Goal: Check status: Verify the current state of an ongoing process or item

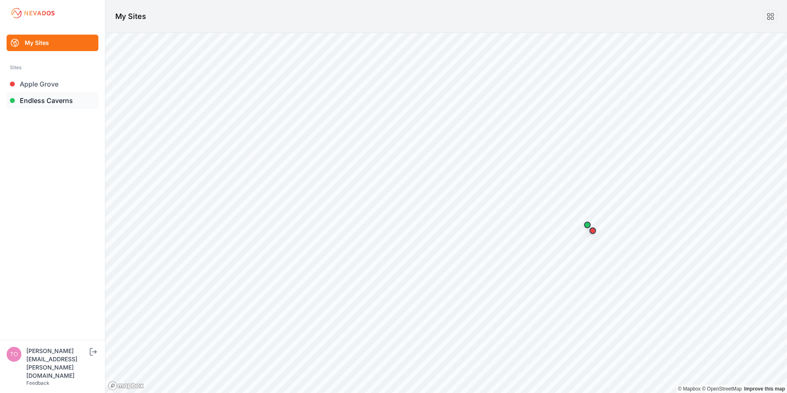
click at [37, 100] on link "Endless Caverns" at bounding box center [53, 100] width 92 height 16
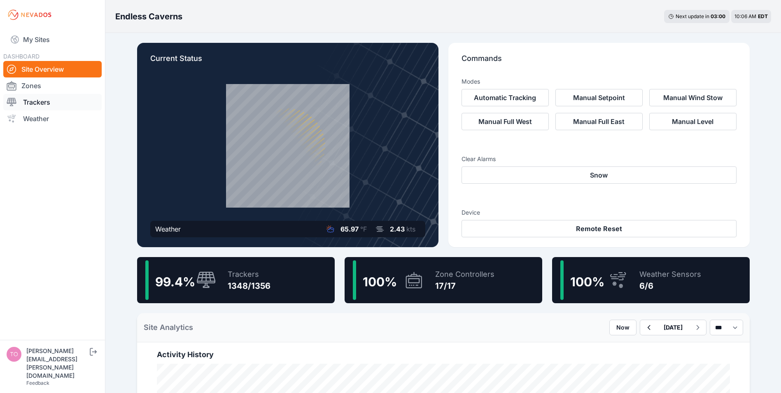
click at [34, 99] on link "Trackers" at bounding box center [52, 102] width 98 height 16
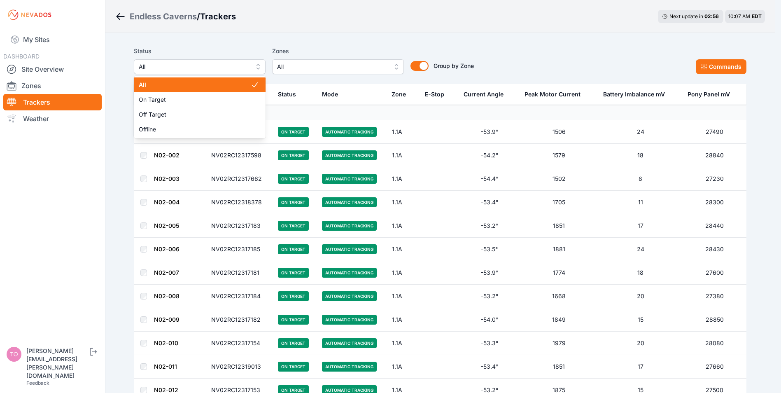
click at [222, 69] on span "All" at bounding box center [194, 67] width 110 height 10
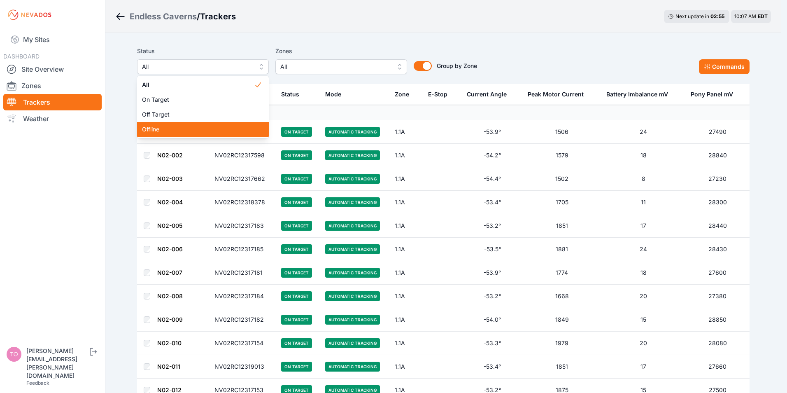
click at [169, 127] on span "Offline" at bounding box center [198, 129] width 112 height 8
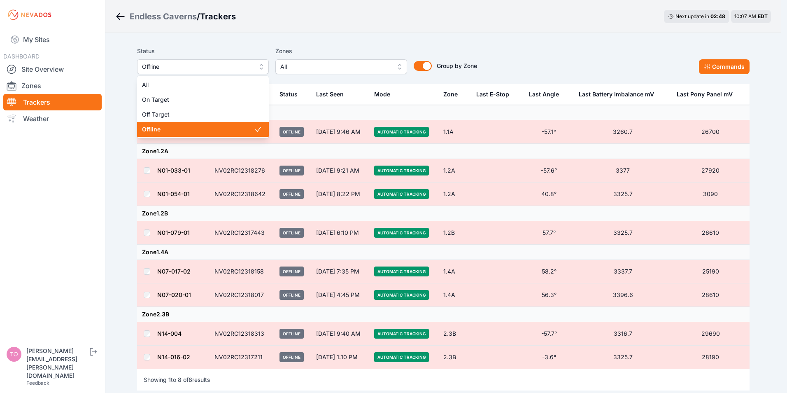
click at [200, 66] on span "Offline" at bounding box center [197, 67] width 110 height 10
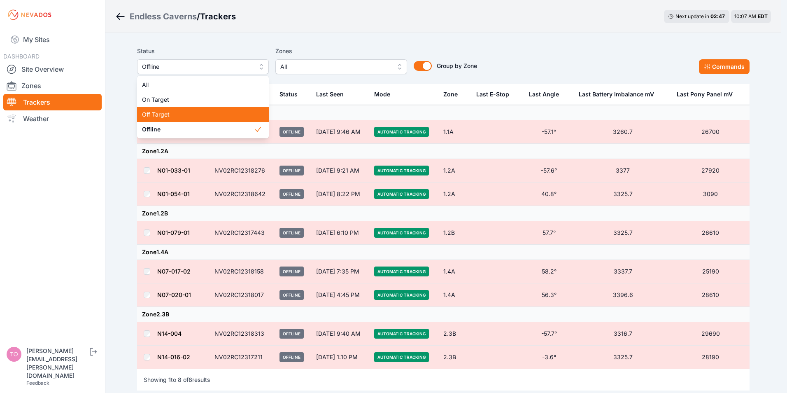
click at [160, 112] on span "Off Target" at bounding box center [198, 114] width 112 height 8
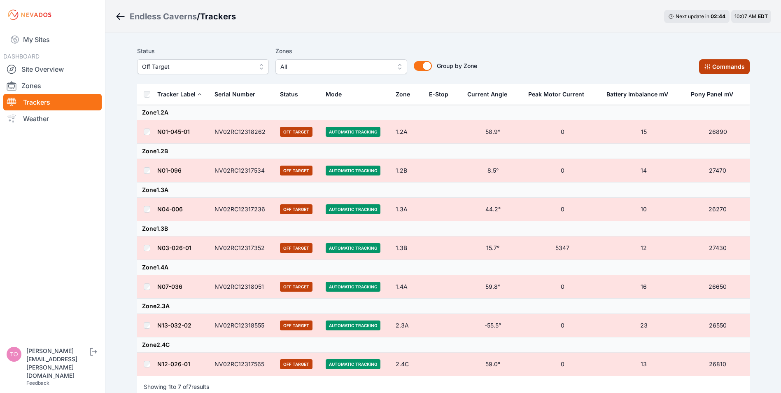
click at [725, 68] on button "Commands" at bounding box center [724, 66] width 51 height 15
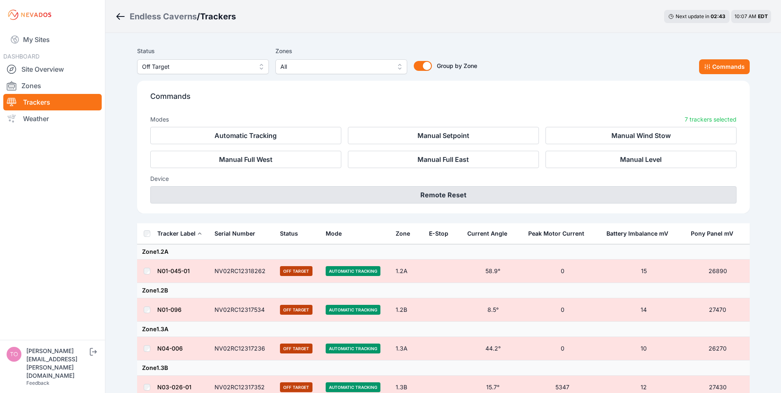
click at [450, 194] on button "Remote Reset" at bounding box center [443, 194] width 586 height 17
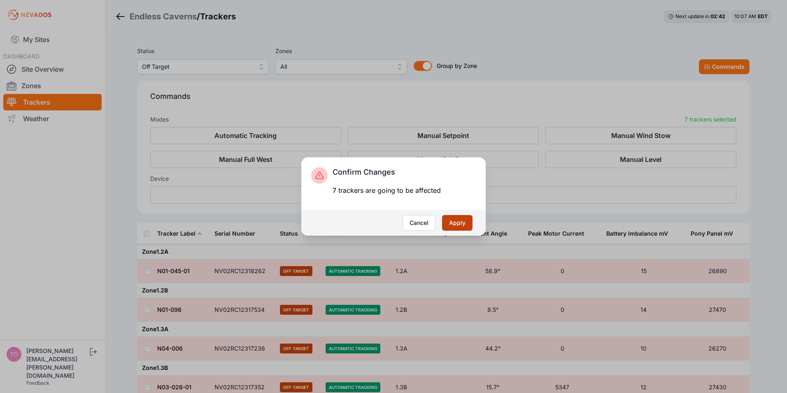
click at [452, 222] on button "Apply" at bounding box center [457, 223] width 30 height 16
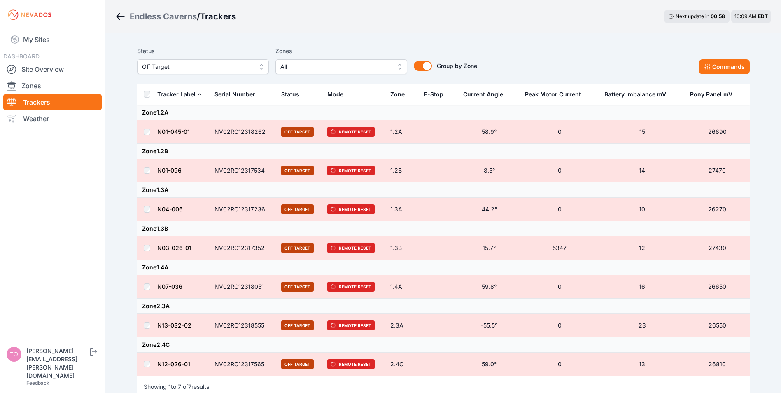
click at [183, 65] on span "Off Target" at bounding box center [197, 67] width 110 height 10
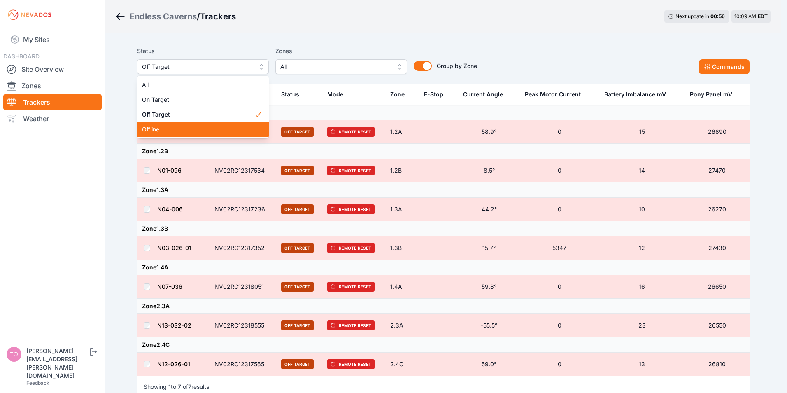
click at [166, 127] on span "Offline" at bounding box center [198, 129] width 112 height 8
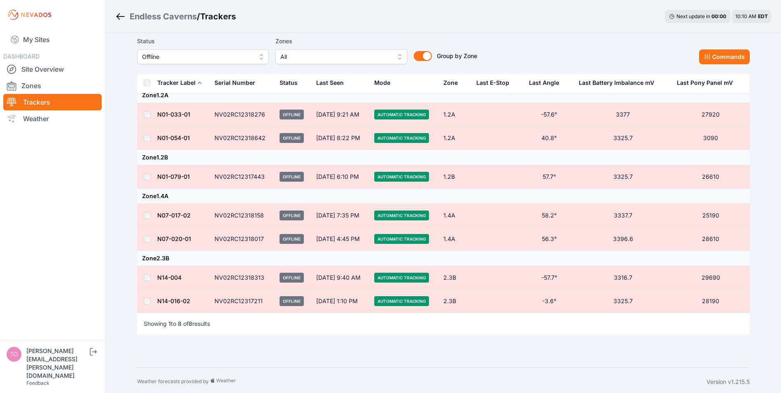
scroll to position [59, 0]
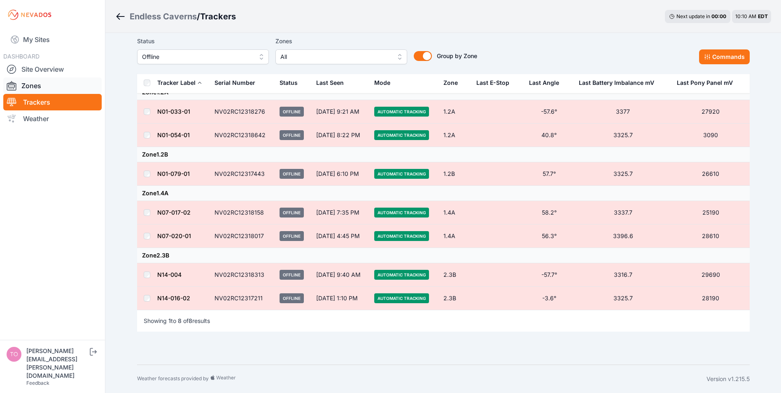
click at [32, 85] on link "Zones" at bounding box center [52, 85] width 98 height 16
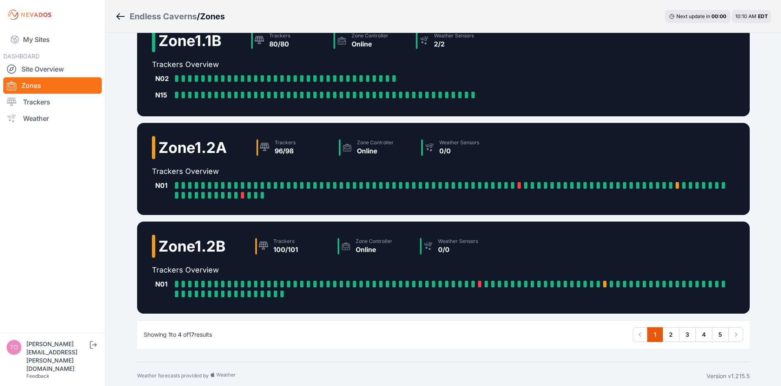
scroll to position [130, 0]
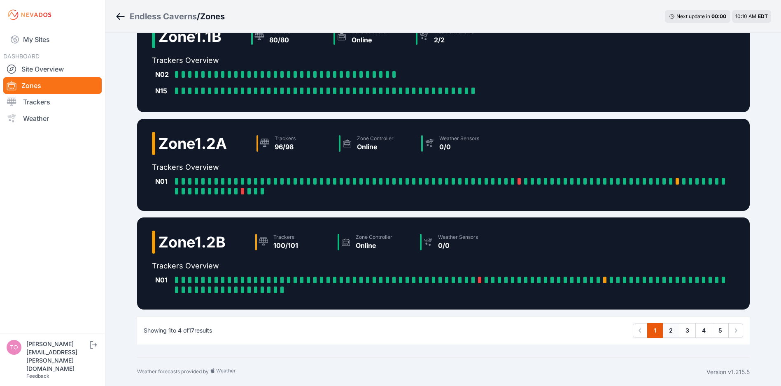
click at [672, 329] on link "2" at bounding box center [670, 330] width 17 height 15
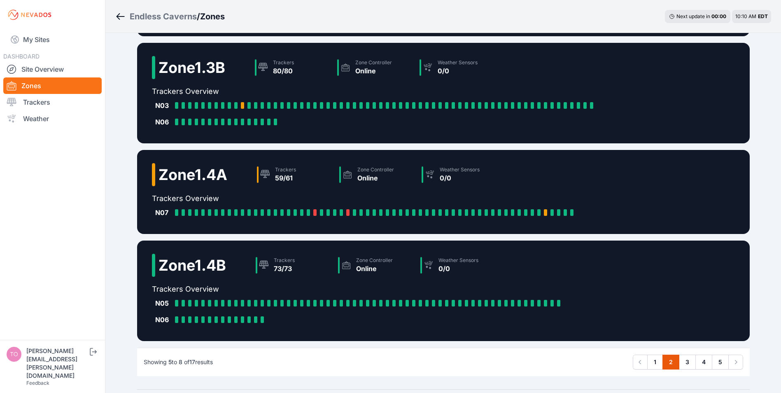
scroll to position [132, 0]
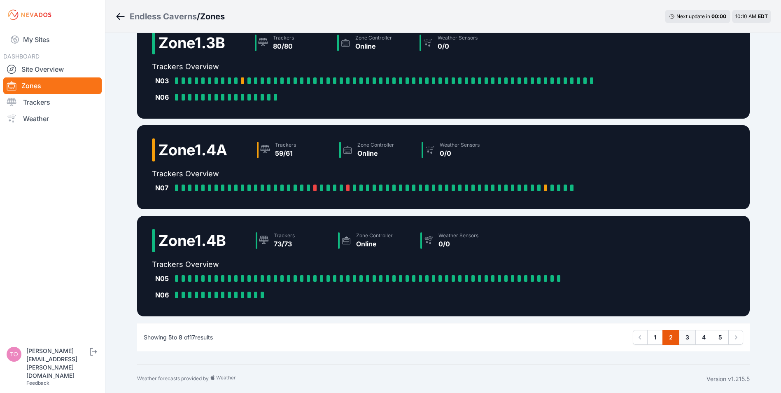
click at [687, 333] on link "3" at bounding box center [687, 337] width 17 height 15
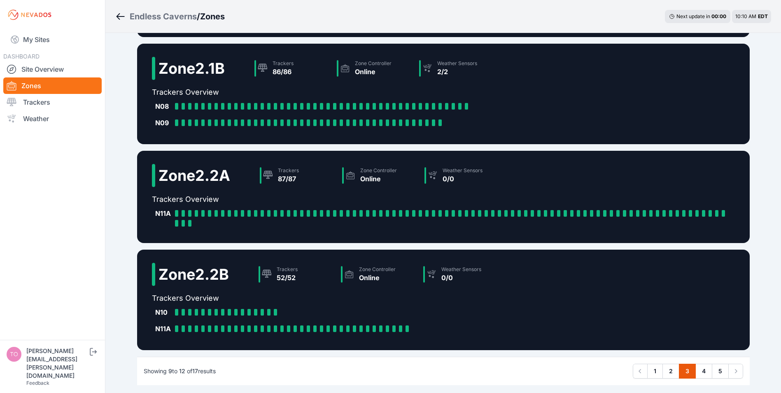
scroll to position [132, 0]
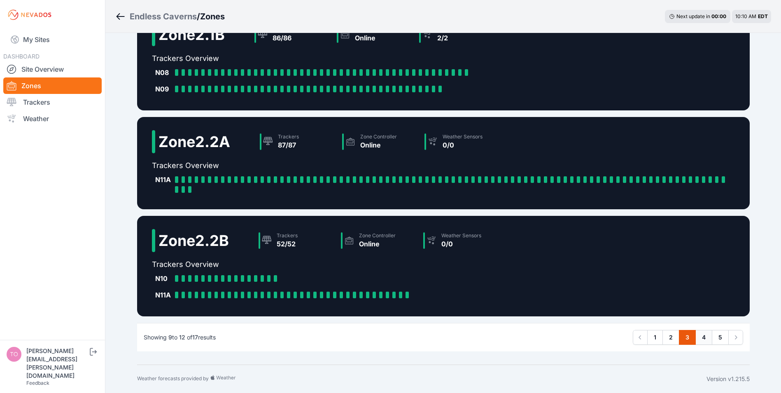
click at [705, 337] on link "4" at bounding box center [703, 337] width 17 height 15
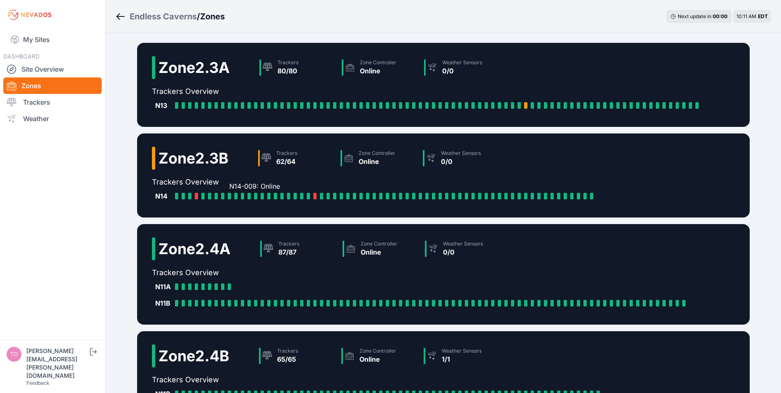
click at [232, 194] on div "N14-009: Online" at bounding box center [231, 196] width 7 height 7
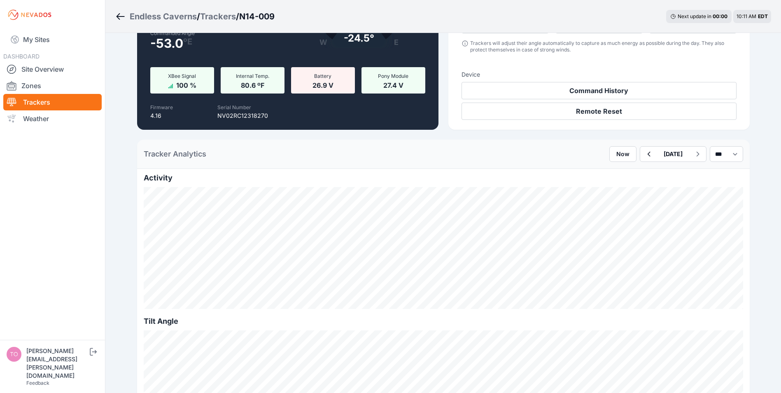
scroll to position [82, 0]
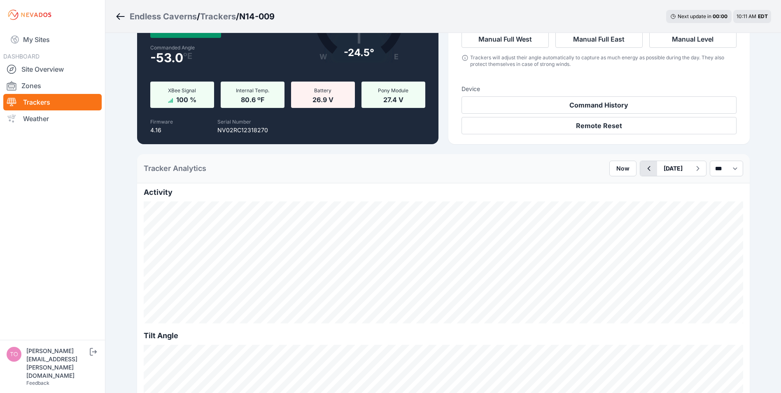
click at [643, 169] on icon "button" at bounding box center [648, 168] width 10 height 10
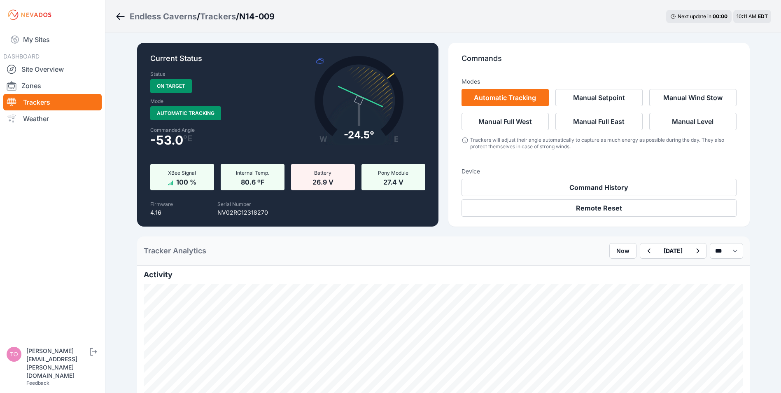
click at [620, 168] on h3 "Device" at bounding box center [598, 171] width 275 height 8
click at [643, 254] on icon "button" at bounding box center [648, 251] width 10 height 10
click at [643, 252] on icon "button" at bounding box center [648, 251] width 10 height 10
click at [643, 253] on icon "button" at bounding box center [648, 251] width 10 height 10
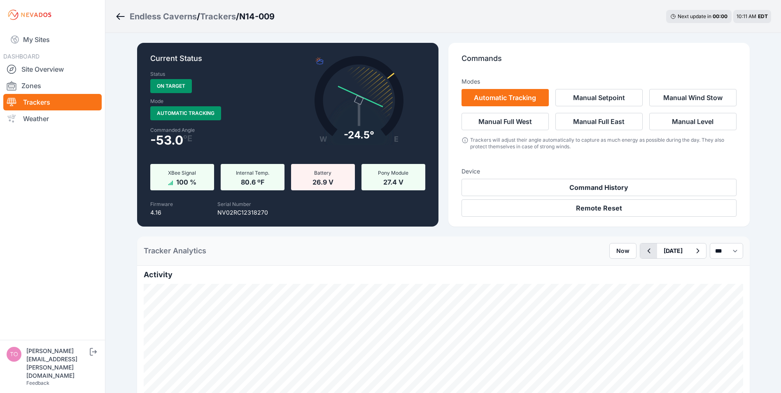
click at [643, 252] on icon "button" at bounding box center [648, 251] width 10 height 10
click at [643, 253] on icon "button" at bounding box center [648, 251] width 10 height 10
click at [643, 252] on icon "button" at bounding box center [648, 251] width 10 height 10
click at [643, 253] on icon "button" at bounding box center [648, 251] width 10 height 10
click at [692, 251] on icon "button" at bounding box center [697, 251] width 10 height 10
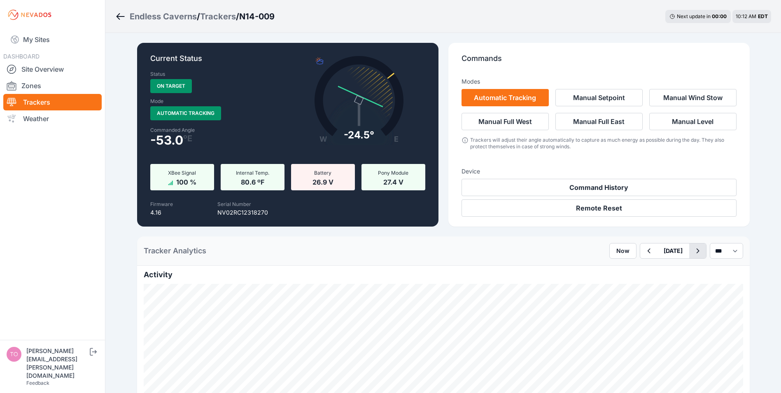
click at [692, 251] on icon "button" at bounding box center [697, 251] width 10 height 10
click at [696, 251] on icon "button" at bounding box center [697, 250] width 3 height 5
click at [692, 251] on icon "button" at bounding box center [697, 251] width 10 height 10
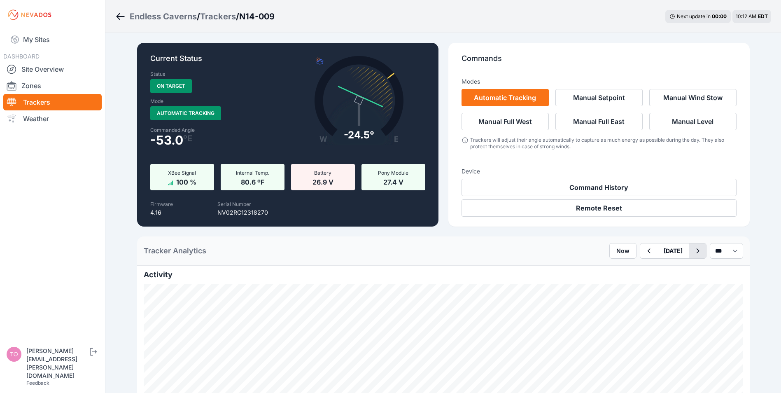
click at [692, 251] on icon "button" at bounding box center [697, 251] width 10 height 10
click at [225, 16] on div "Trackers" at bounding box center [218, 17] width 36 height 12
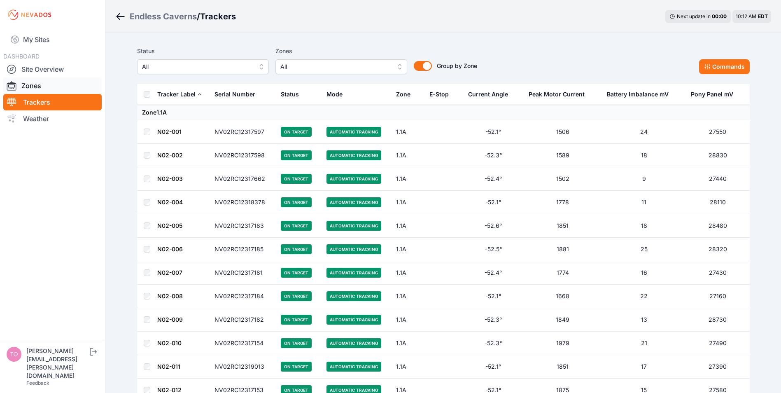
click at [26, 81] on link "Zones" at bounding box center [52, 85] width 98 height 16
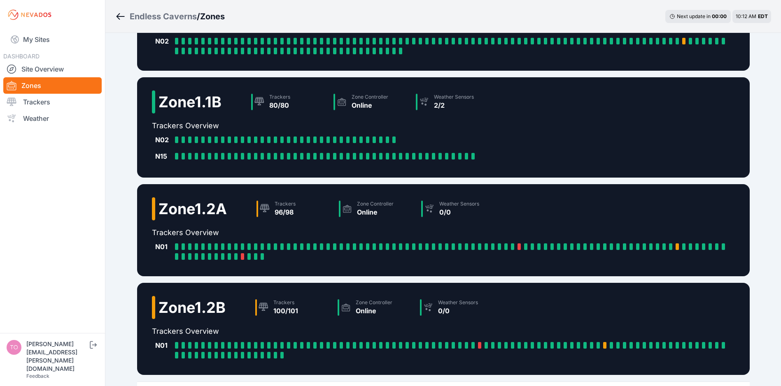
scroll to position [130, 0]
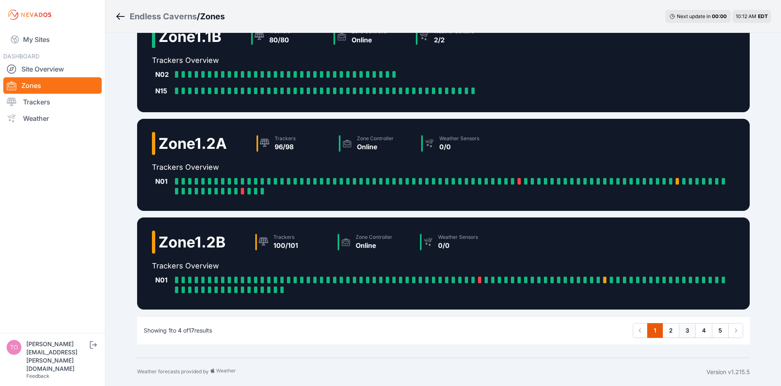
click at [686, 329] on link "3" at bounding box center [687, 330] width 17 height 15
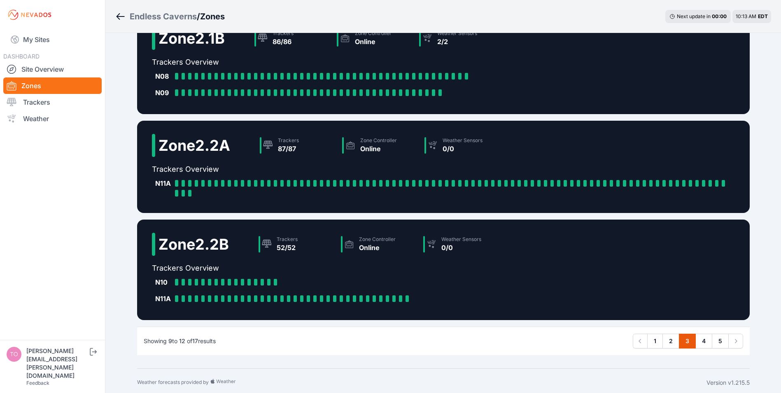
scroll to position [132, 0]
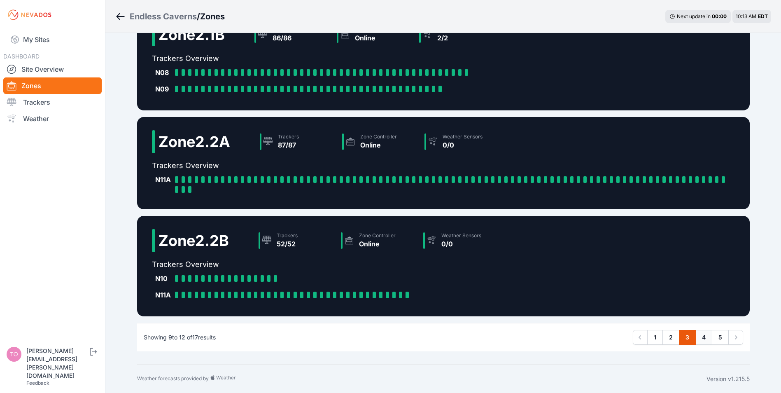
click at [703, 334] on link "4" at bounding box center [703, 337] width 17 height 15
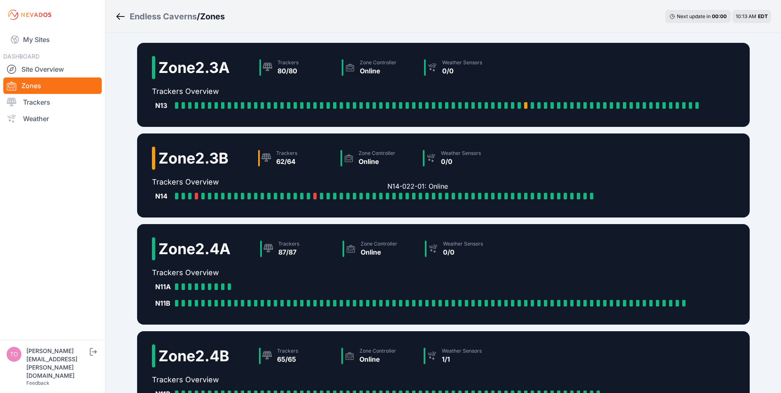
click at [386, 194] on div at bounding box center [387, 196] width 3 height 7
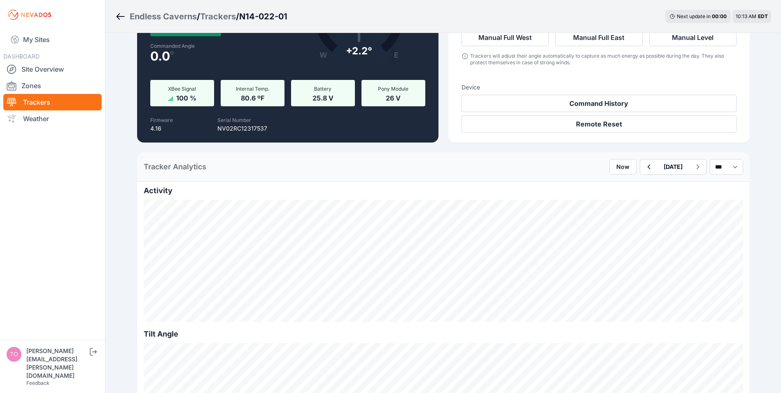
scroll to position [123, 0]
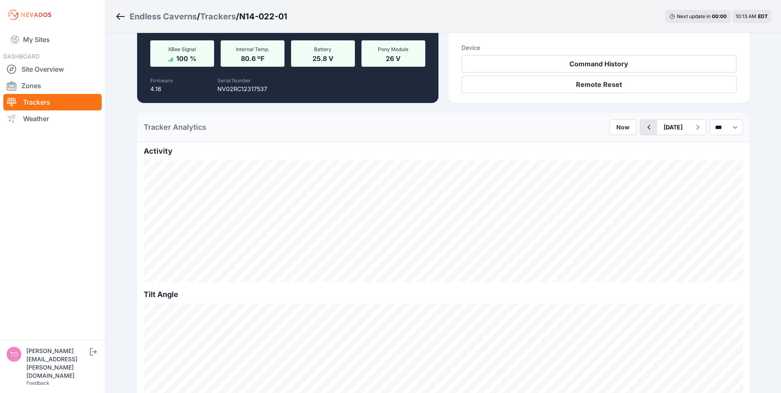
click at [643, 126] on icon "button" at bounding box center [648, 127] width 10 height 10
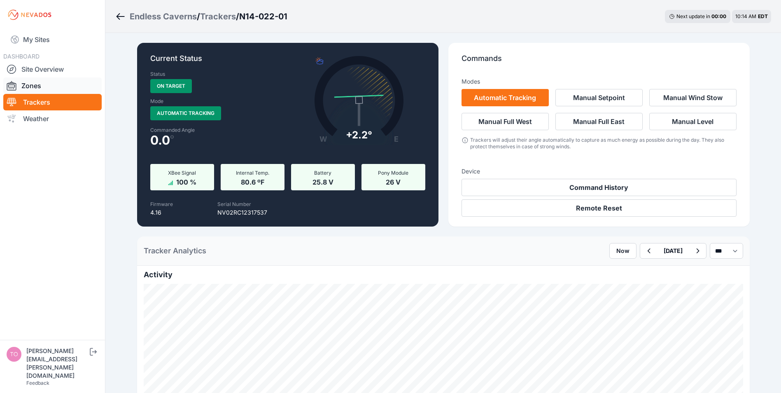
click at [32, 83] on link "Zones" at bounding box center [52, 85] width 98 height 16
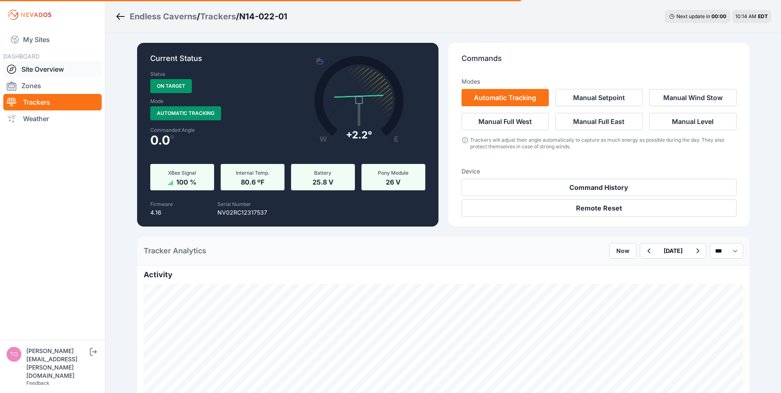
click at [35, 67] on link "Site Overview" at bounding box center [52, 69] width 98 height 16
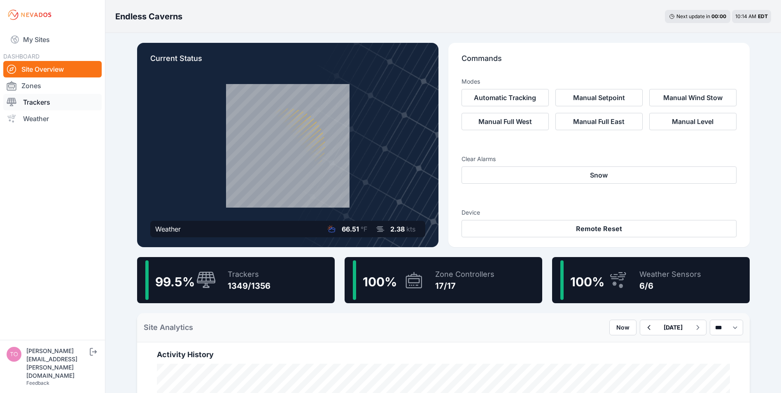
click at [33, 100] on link "Trackers" at bounding box center [52, 102] width 98 height 16
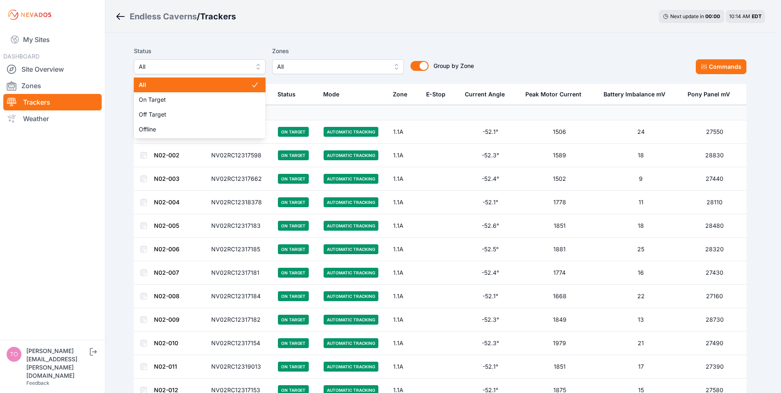
click at [209, 68] on span "All" at bounding box center [194, 67] width 110 height 10
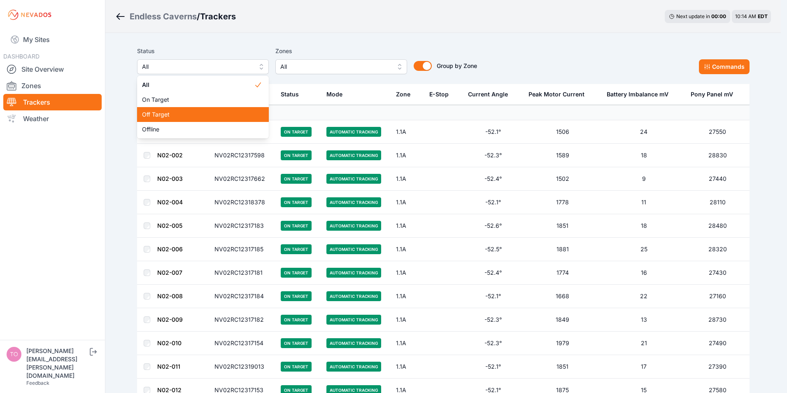
click at [173, 114] on span "Off Target" at bounding box center [198, 114] width 112 height 8
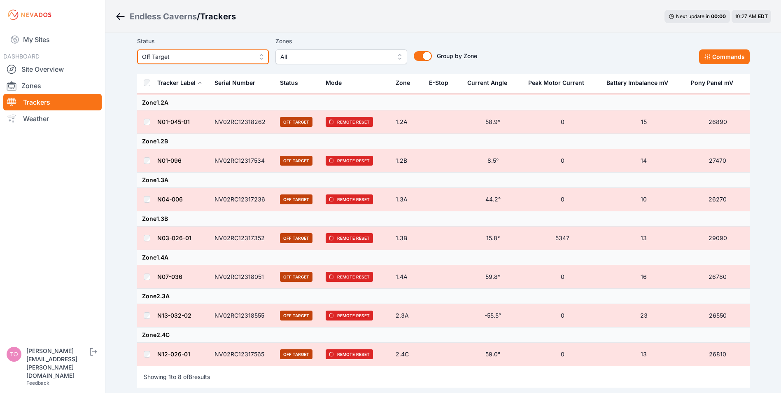
scroll to position [63, 0]
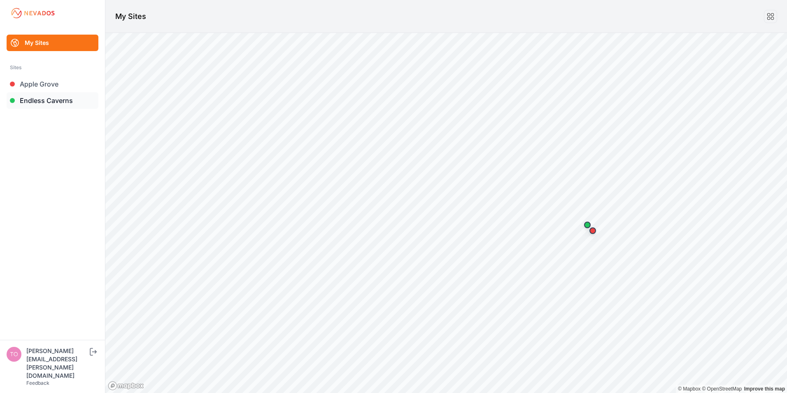
click at [39, 99] on link "Endless Caverns" at bounding box center [53, 100] width 92 height 16
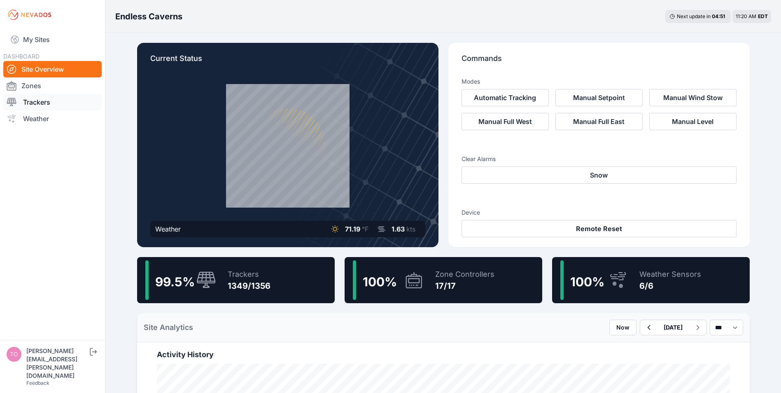
click at [35, 104] on link "Trackers" at bounding box center [52, 102] width 98 height 16
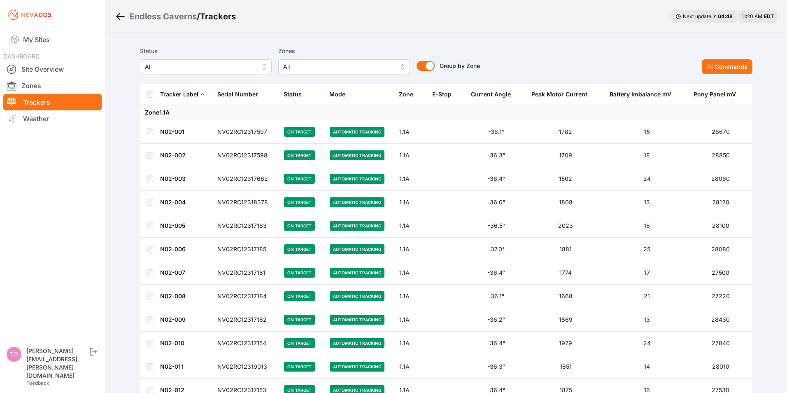
click at [190, 67] on span "All" at bounding box center [200, 67] width 110 height 10
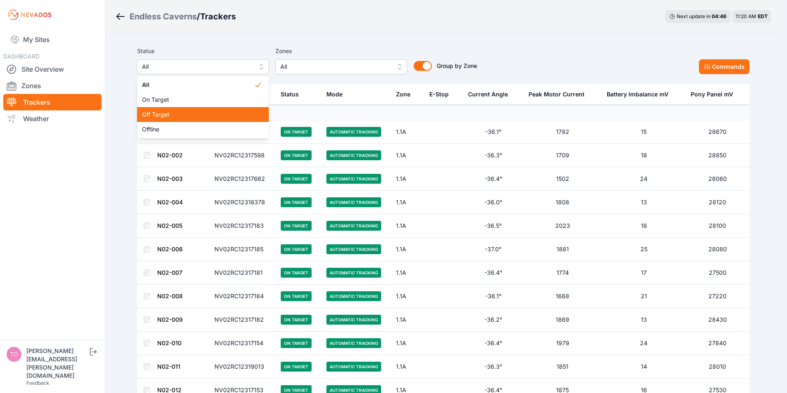
click at [151, 115] on span "Off Target" at bounding box center [198, 114] width 112 height 8
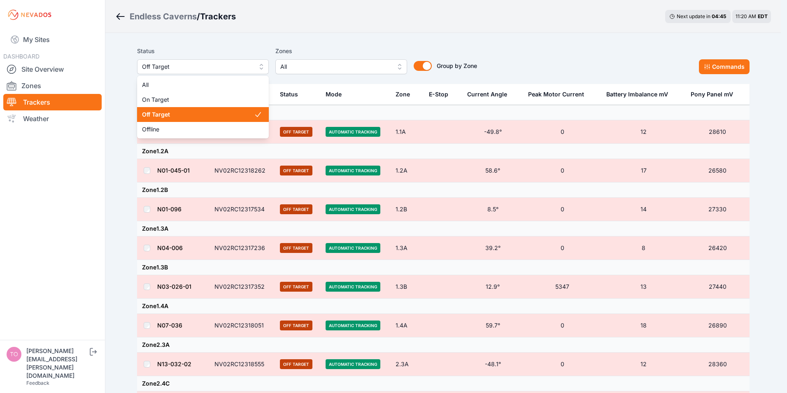
click at [200, 64] on span "Off Target" at bounding box center [197, 67] width 110 height 10
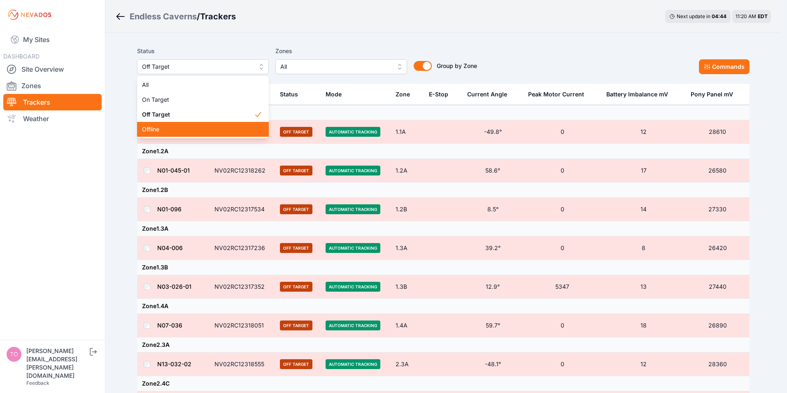
click at [170, 127] on span "Offline" at bounding box center [198, 129] width 112 height 8
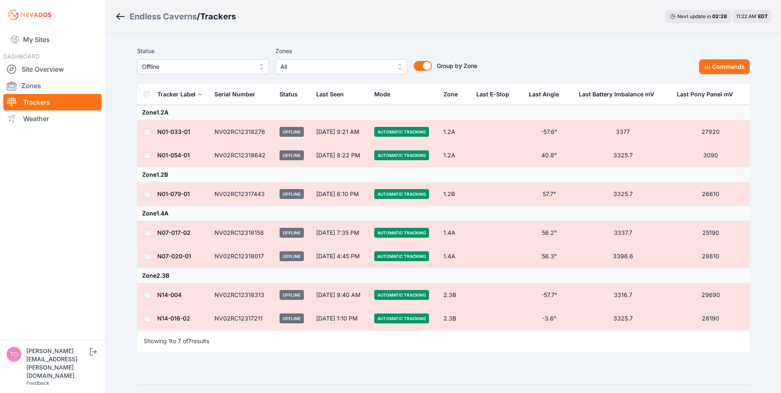
click at [198, 63] on span "Offline" at bounding box center [197, 67] width 110 height 10
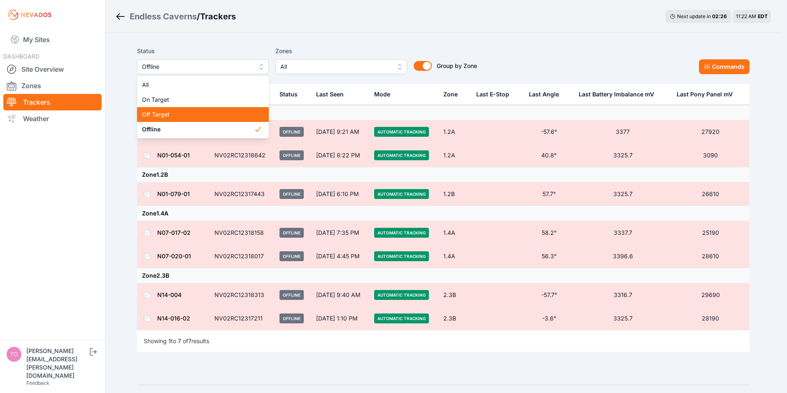
click at [165, 115] on span "Off Target" at bounding box center [198, 114] width 112 height 8
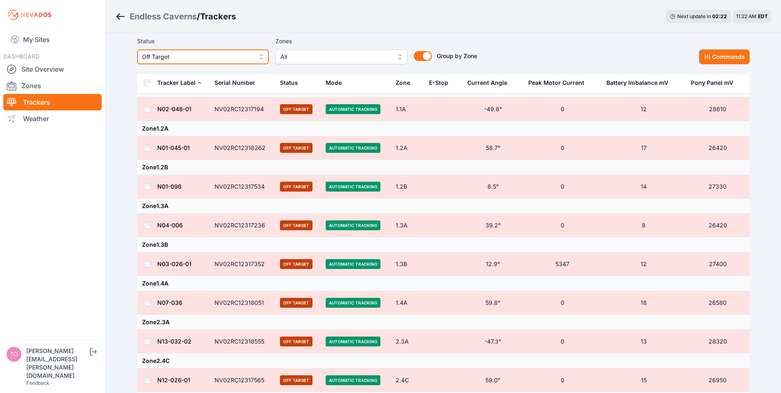
scroll to position [22, 0]
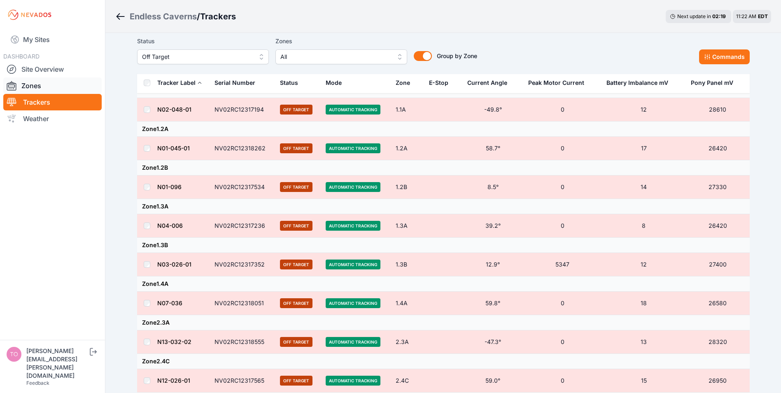
click at [31, 83] on link "Zones" at bounding box center [52, 85] width 98 height 16
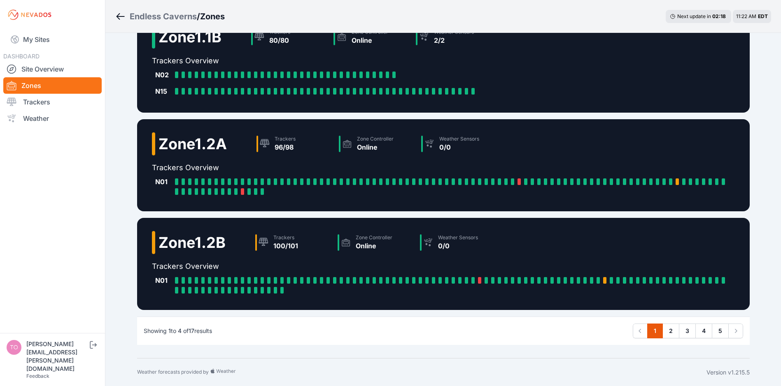
scroll to position [130, 0]
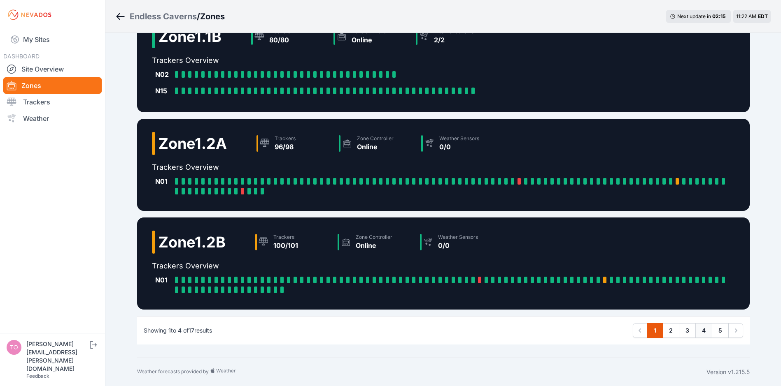
click at [701, 333] on link "4" at bounding box center [703, 330] width 17 height 15
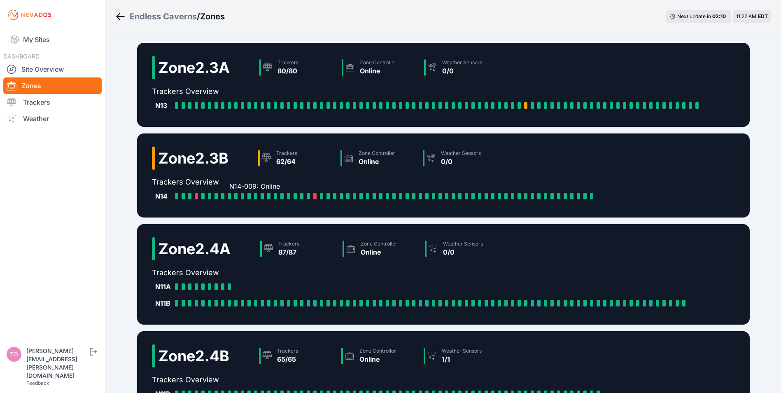
click at [232, 194] on div "N14-009: Online" at bounding box center [231, 196] width 7 height 7
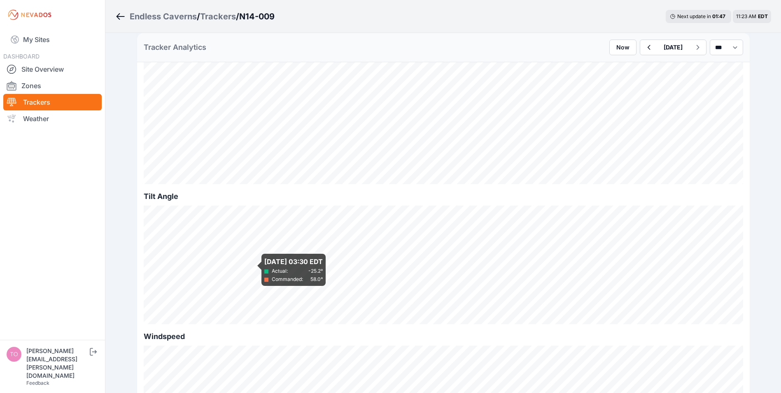
scroll to position [206, 0]
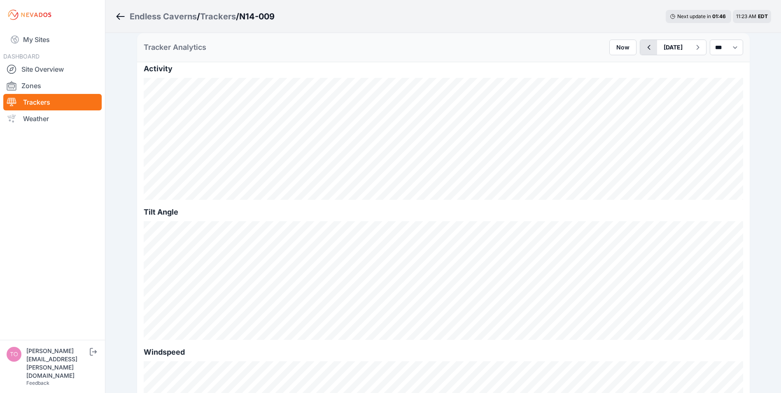
click at [643, 50] on icon "button" at bounding box center [648, 47] width 10 height 10
click at [40, 100] on link "Trackers" at bounding box center [52, 102] width 98 height 16
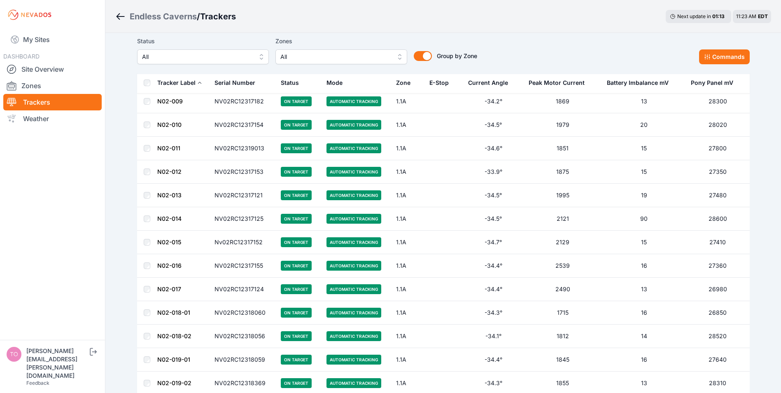
scroll to position [206, 0]
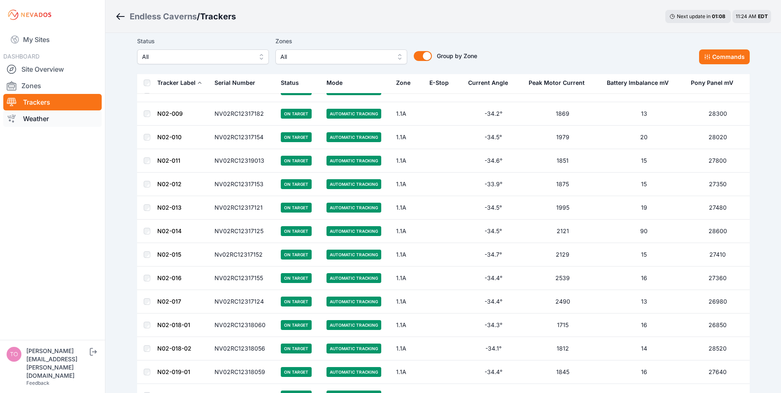
drag, startPoint x: 31, startPoint y: 87, endPoint x: 81, endPoint y: 121, distance: 60.3
click at [31, 87] on link "Zones" at bounding box center [52, 85] width 98 height 16
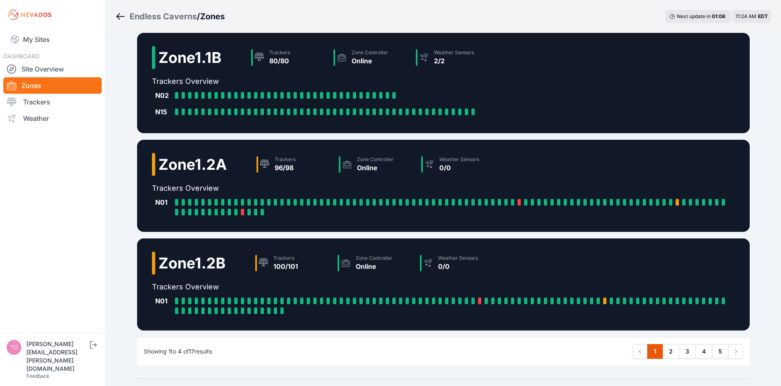
scroll to position [130, 0]
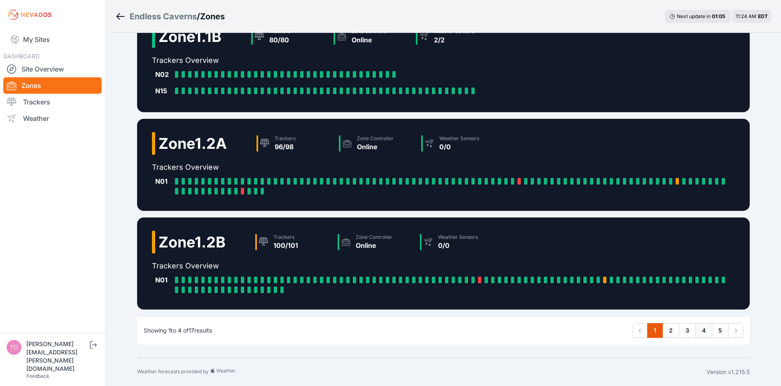
click at [701, 331] on link "4" at bounding box center [703, 330] width 17 height 15
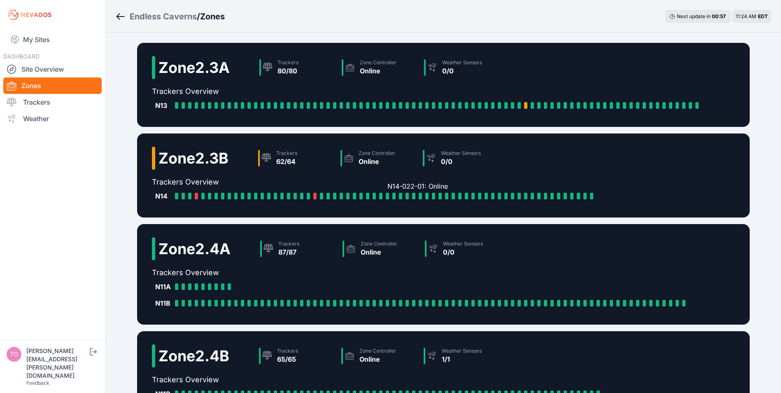
click at [388, 198] on div "N14-022-01: Online" at bounding box center [389, 196] width 7 height 7
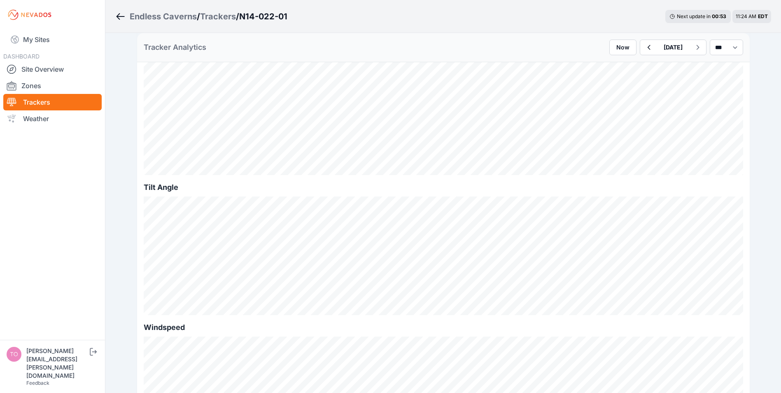
scroll to position [247, 0]
click at [647, 49] on icon "button" at bounding box center [648, 47] width 3 height 5
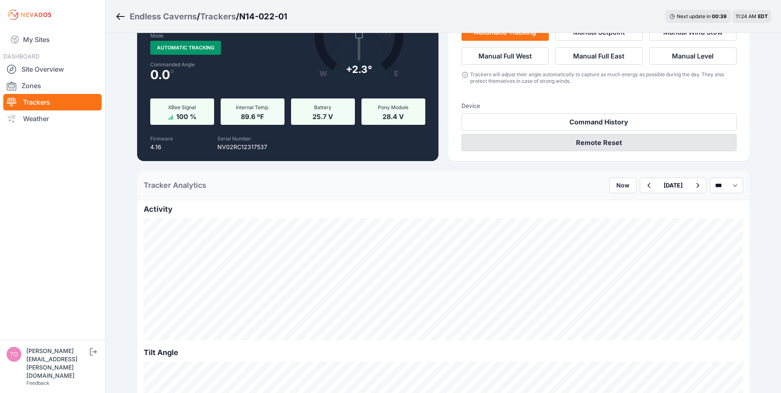
scroll to position [247, 0]
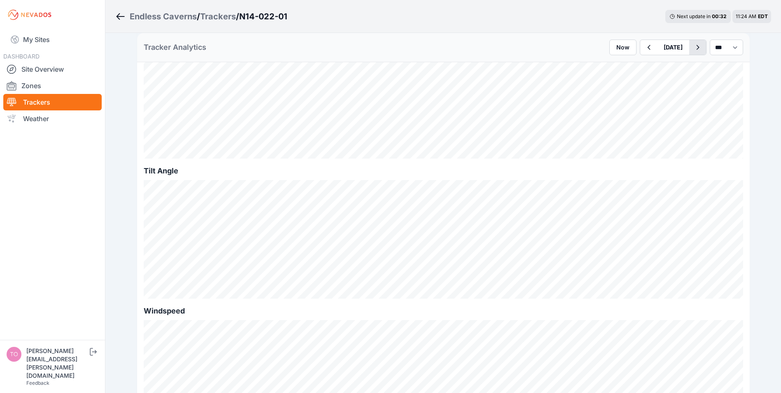
click at [692, 43] on icon "button" at bounding box center [697, 47] width 10 height 10
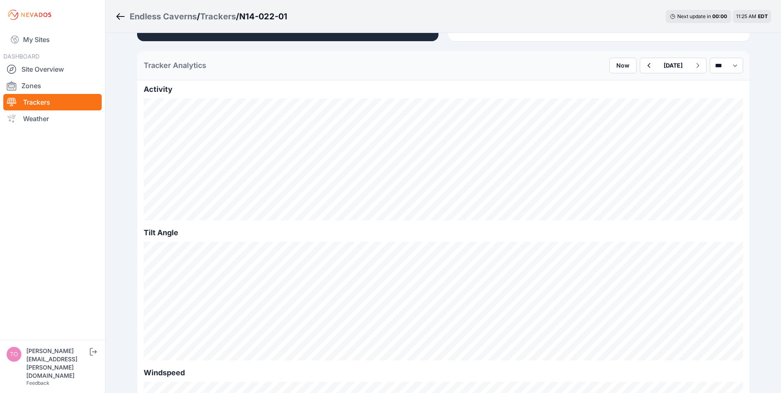
scroll to position [123, 0]
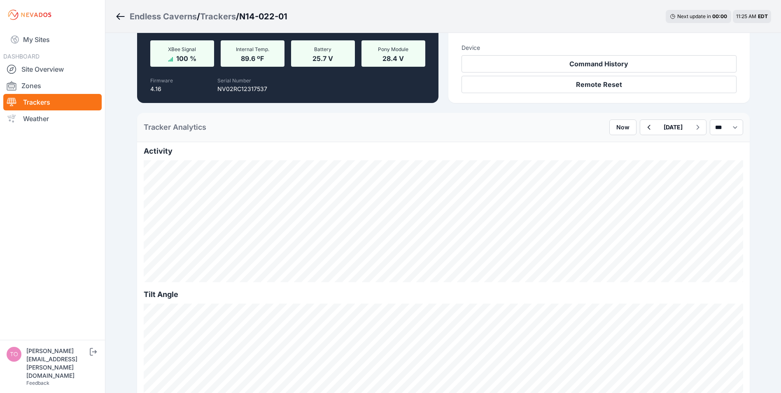
click at [28, 103] on link "Trackers" at bounding box center [52, 102] width 98 height 16
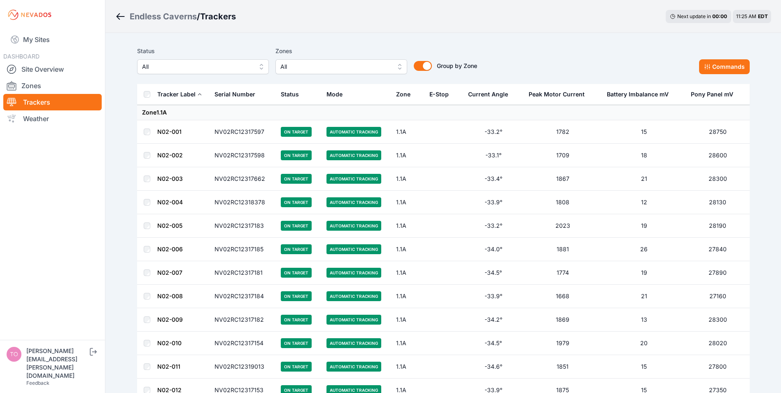
click at [213, 67] on span "All" at bounding box center [197, 67] width 110 height 10
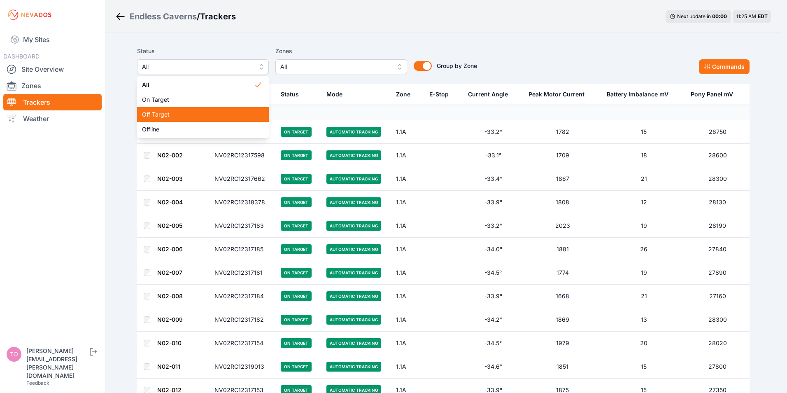
click at [153, 116] on span "Off Target" at bounding box center [198, 114] width 112 height 8
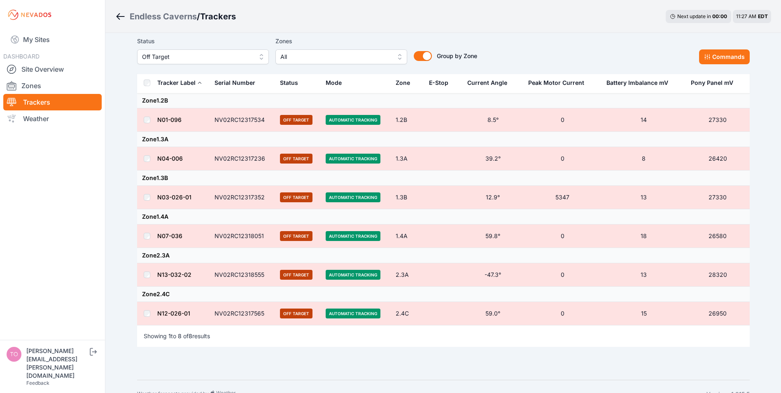
scroll to position [105, 0]
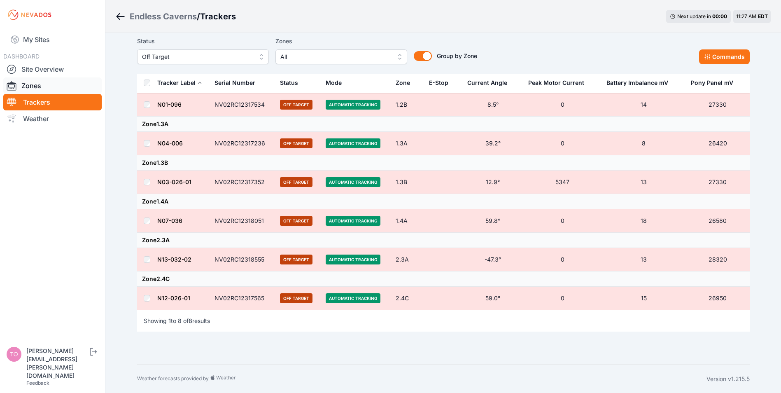
click at [29, 86] on link "Zones" at bounding box center [52, 85] width 98 height 16
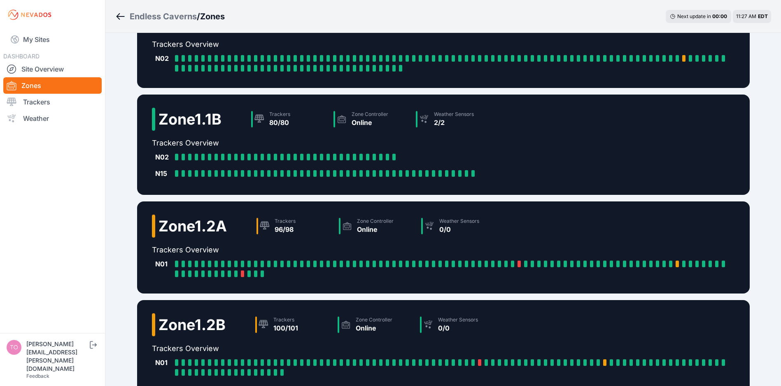
scroll to position [130, 0]
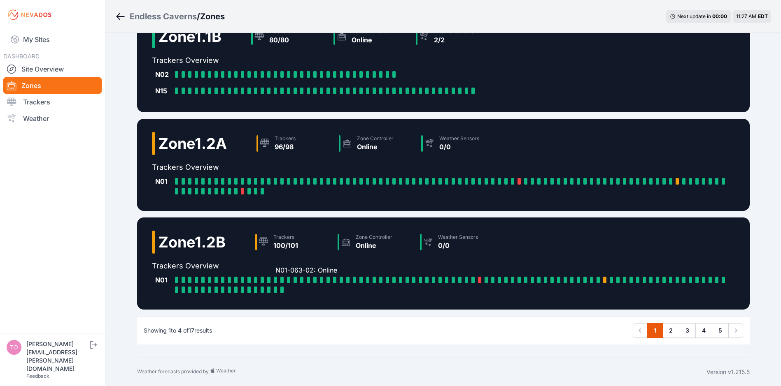
click at [274, 282] on div at bounding box center [275, 280] width 3 height 7
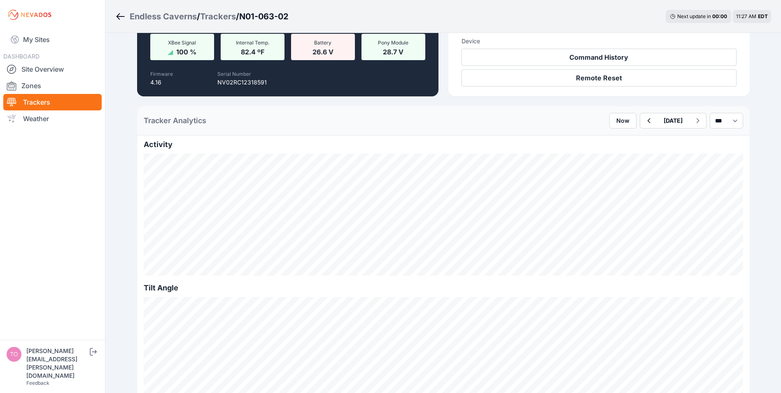
scroll to position [165, 0]
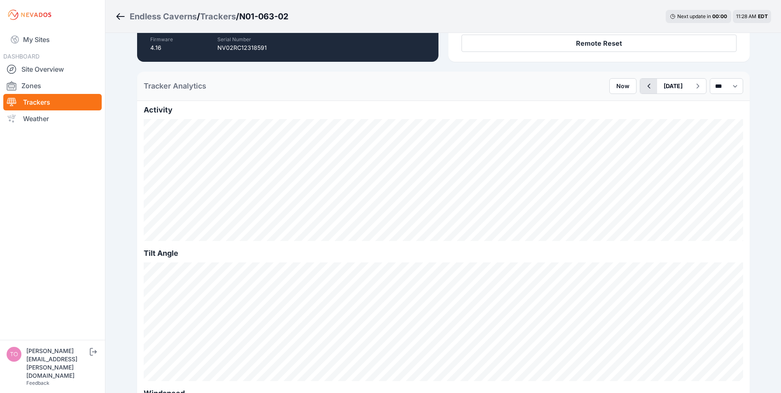
click at [643, 90] on icon "button" at bounding box center [648, 86] width 10 height 10
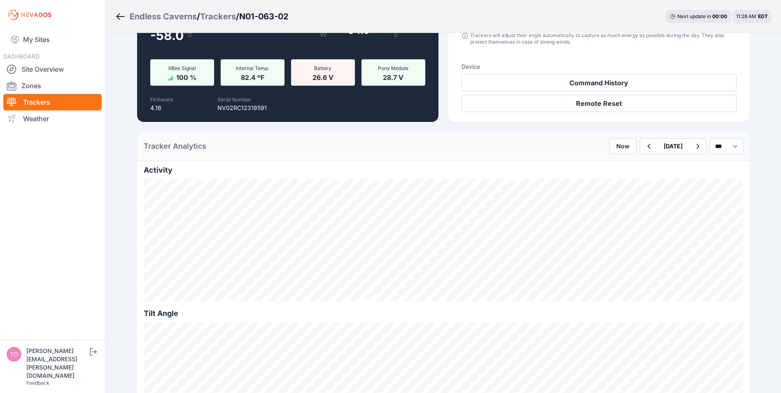
scroll to position [123, 0]
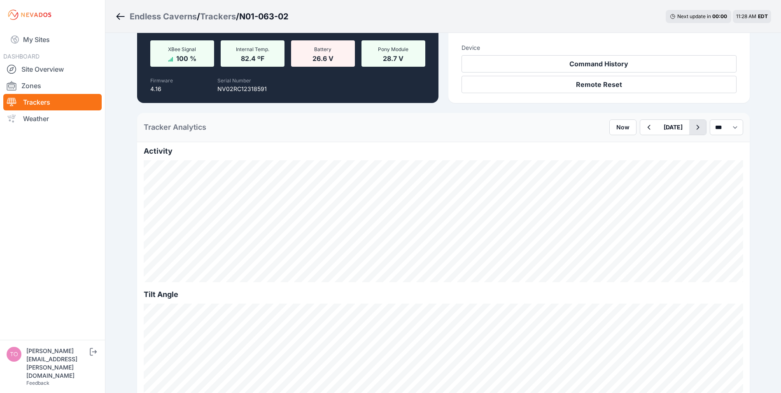
click at [692, 125] on icon "button" at bounding box center [697, 127] width 10 height 10
